Goal: Transaction & Acquisition: Obtain resource

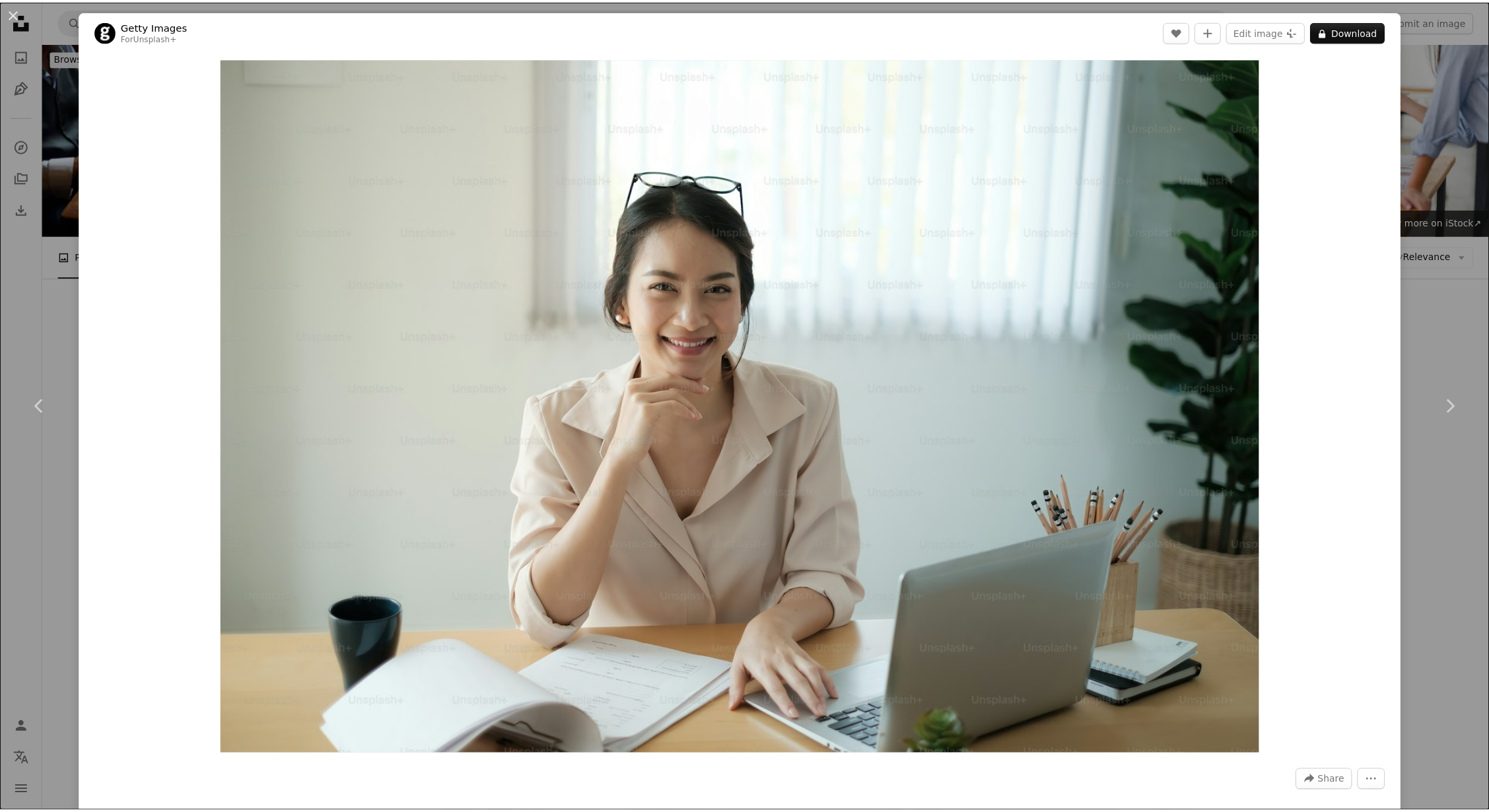
scroll to position [1122, 0]
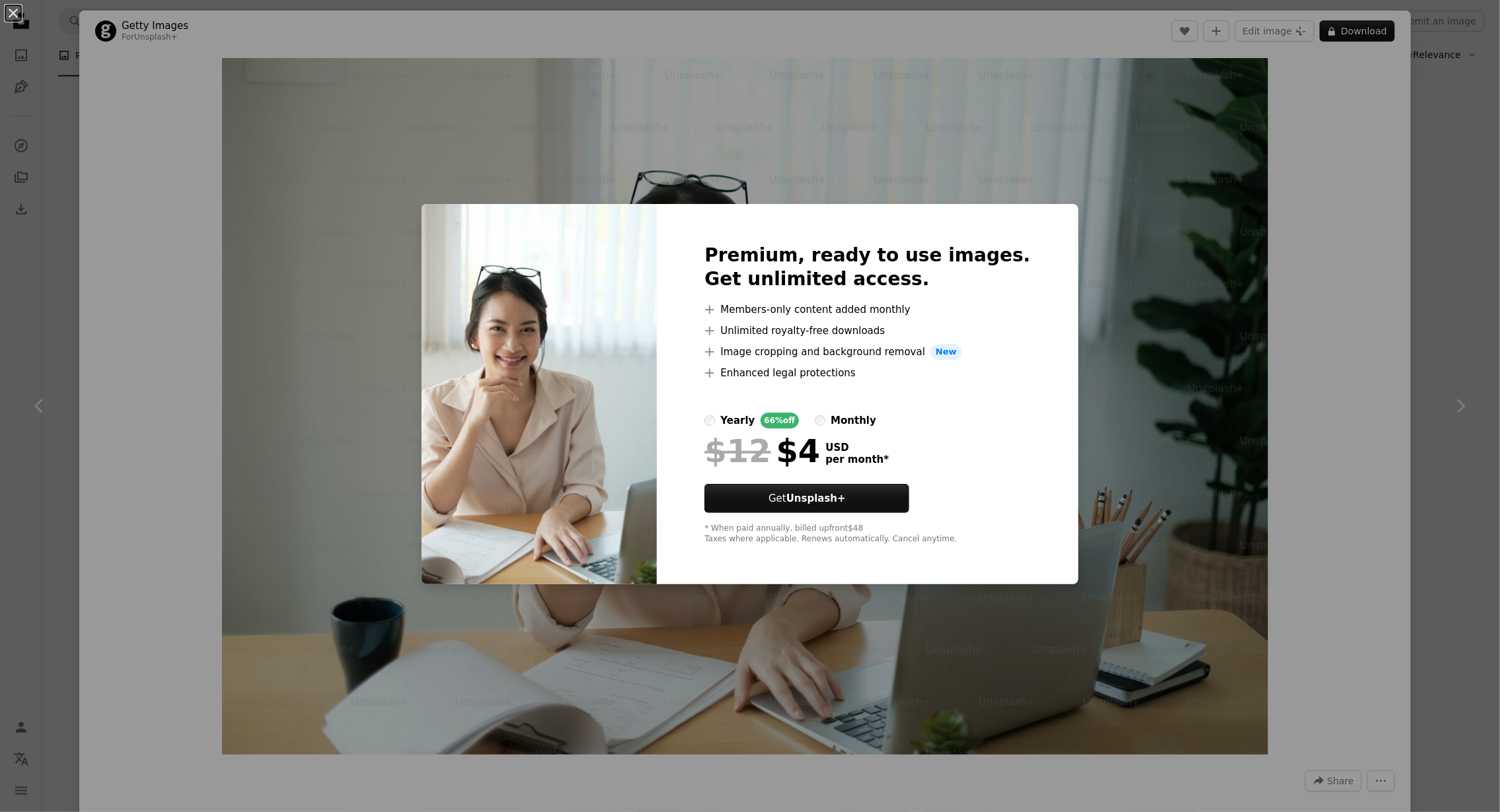
click at [1432, 103] on div "An X shape Premium, ready to use images. Get unlimited access. A plus sign Memb…" at bounding box center [750, 406] width 1500 height 812
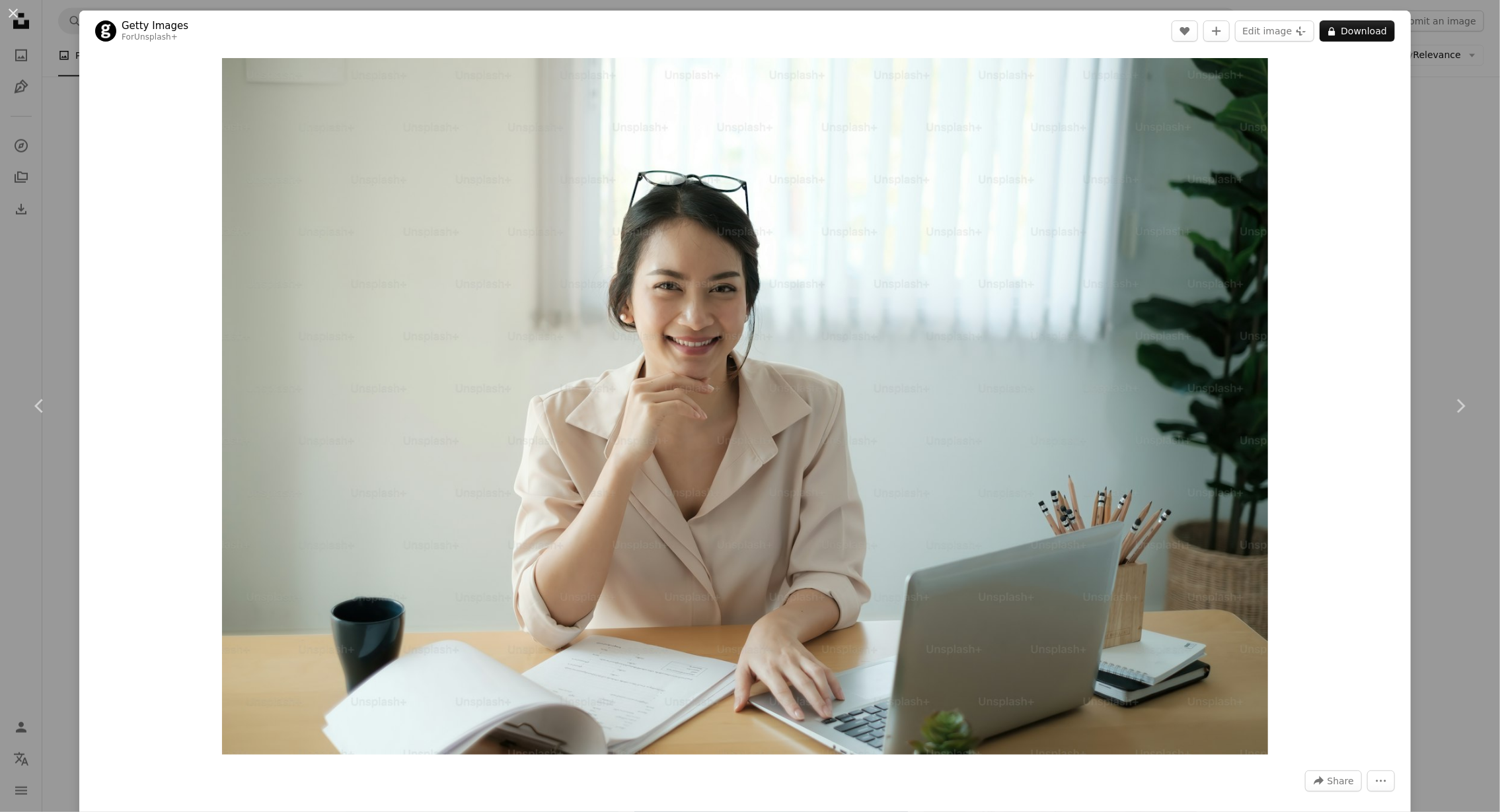
click at [51, 85] on div "An X shape Chevron left Chevron right Getty Images For Unsplash+ A heart A plus…" at bounding box center [750, 406] width 1500 height 812
